Goal: Task Accomplishment & Management: Manage account settings

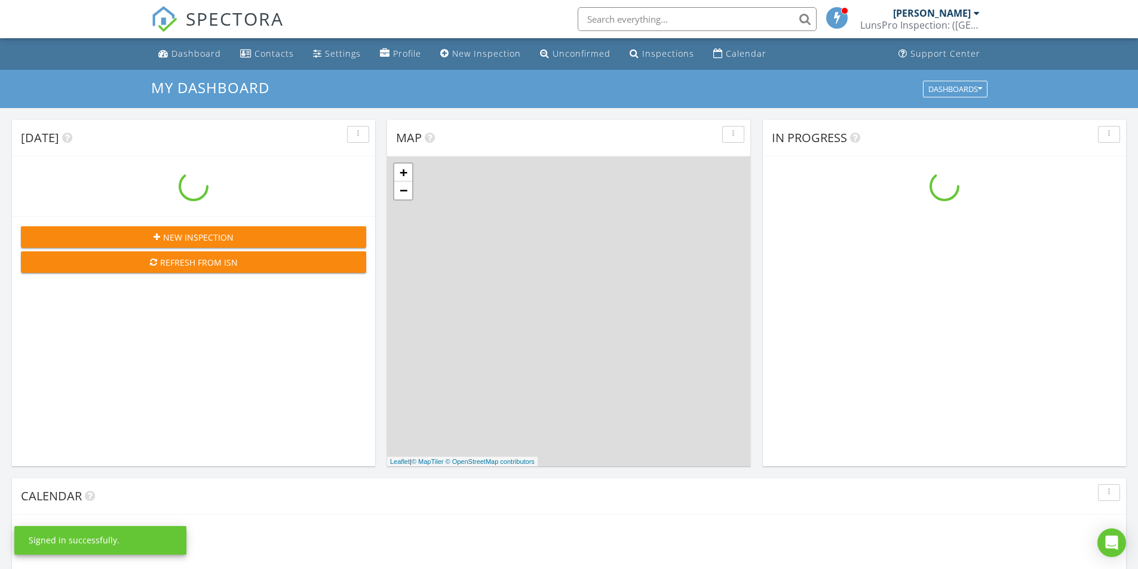
scroll to position [1105, 1156]
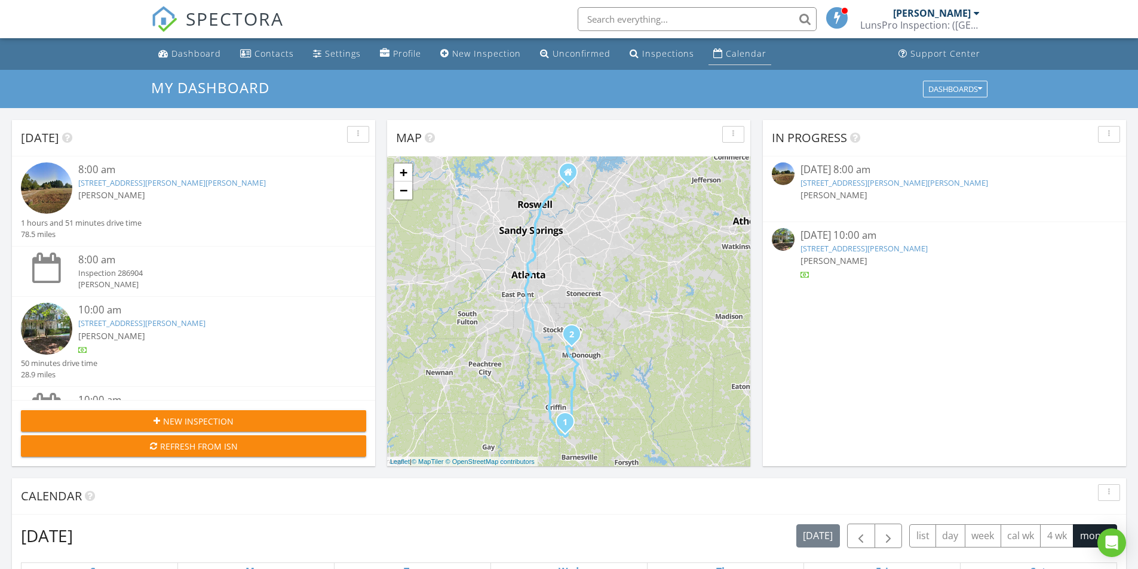
click at [738, 53] on div "Calendar" at bounding box center [746, 53] width 41 height 11
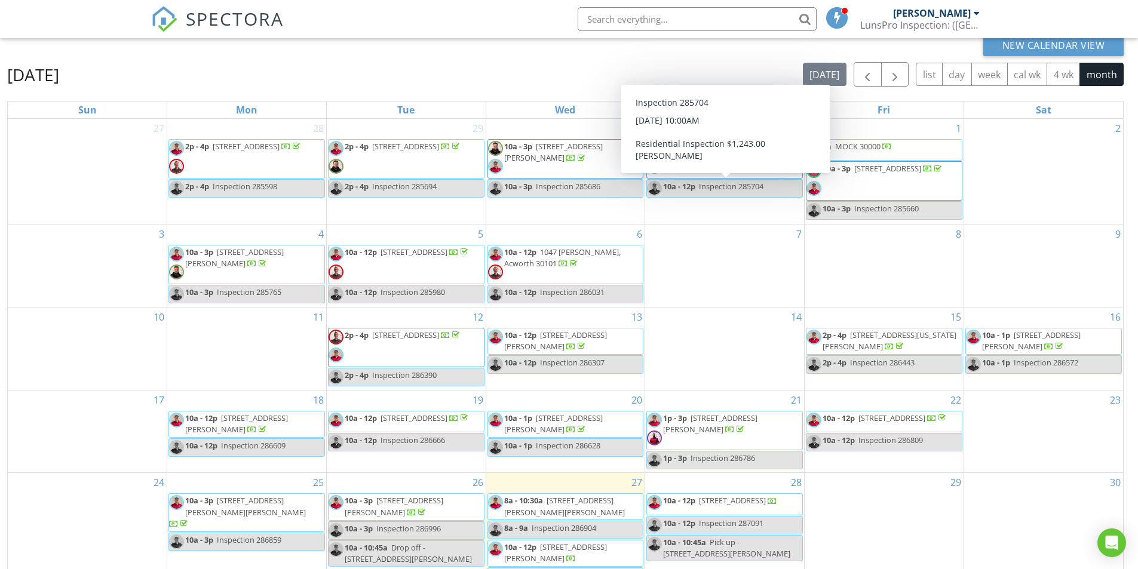
scroll to position [159, 0]
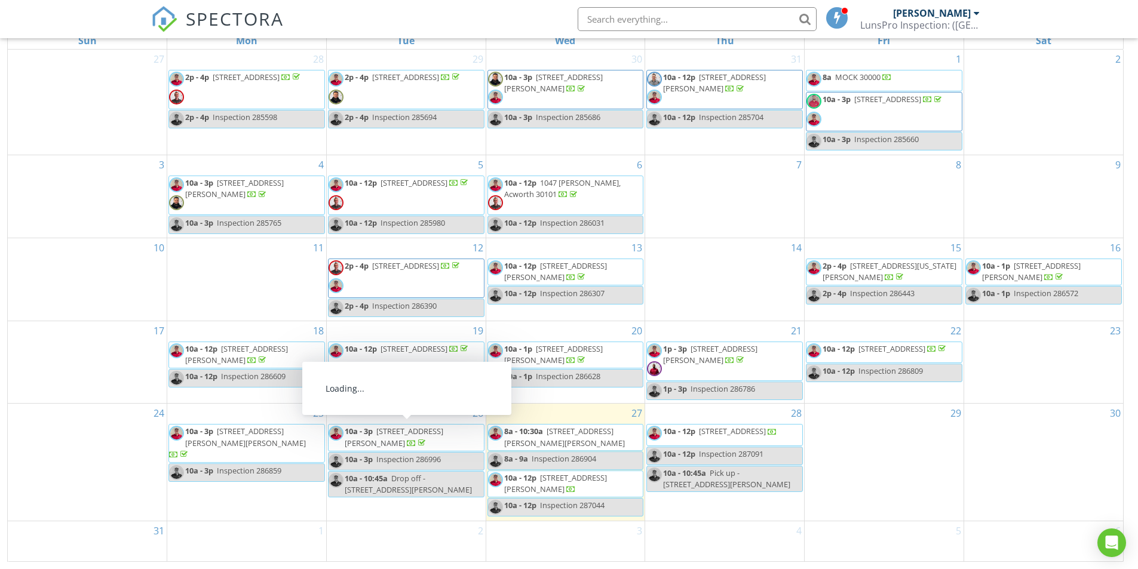
click at [401, 433] on span "2922 Parkridge Dr NE, Atlanta 30319" at bounding box center [394, 437] width 99 height 22
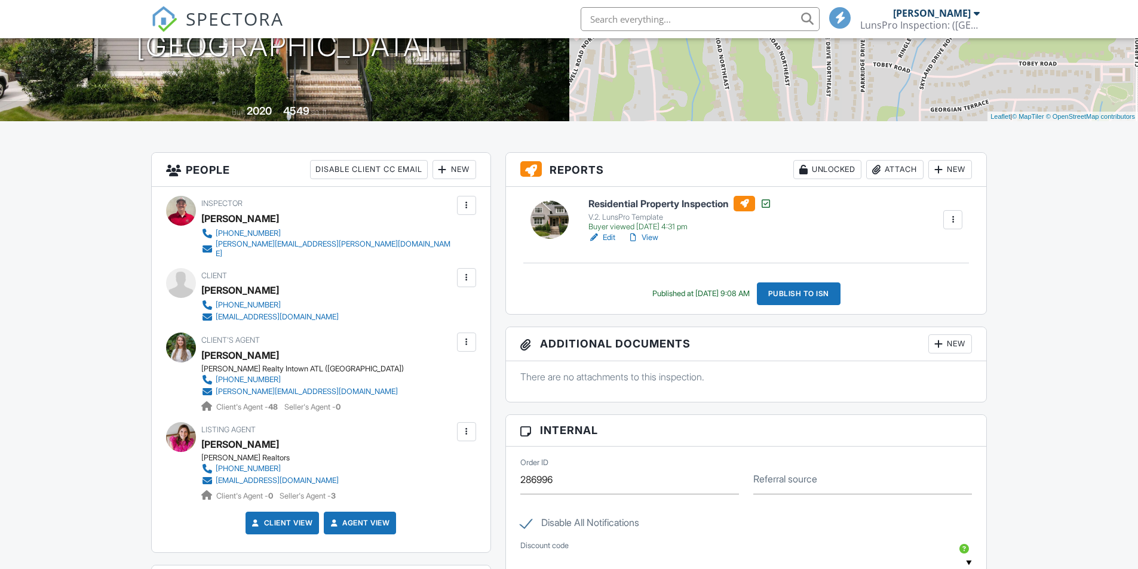
scroll to position [199, 0]
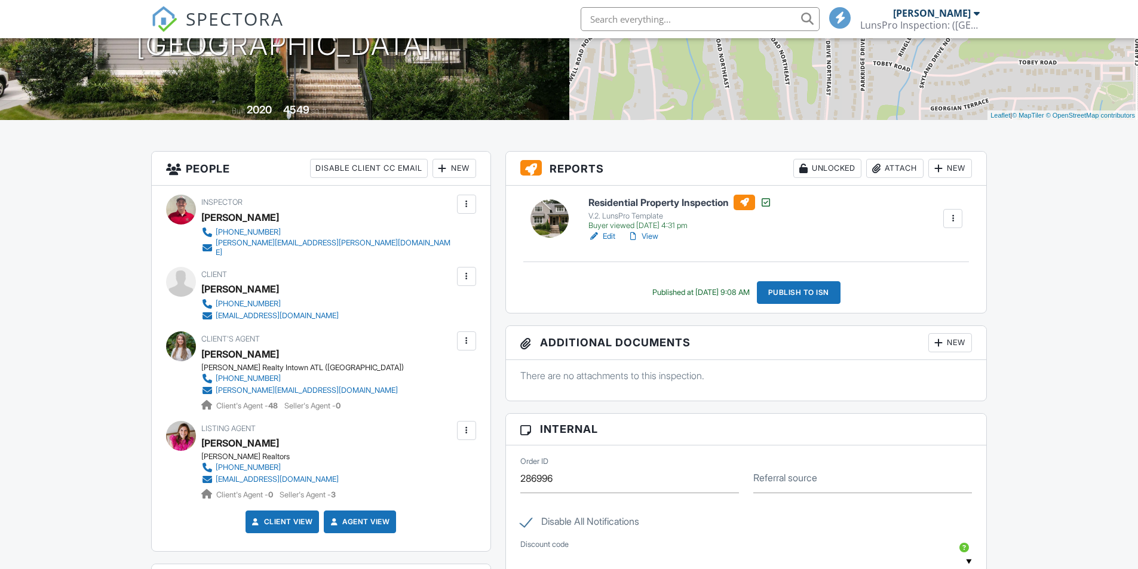
click at [749, 203] on div at bounding box center [743, 203] width 21 height 16
